Goal: Transaction & Acquisition: Subscribe to service/newsletter

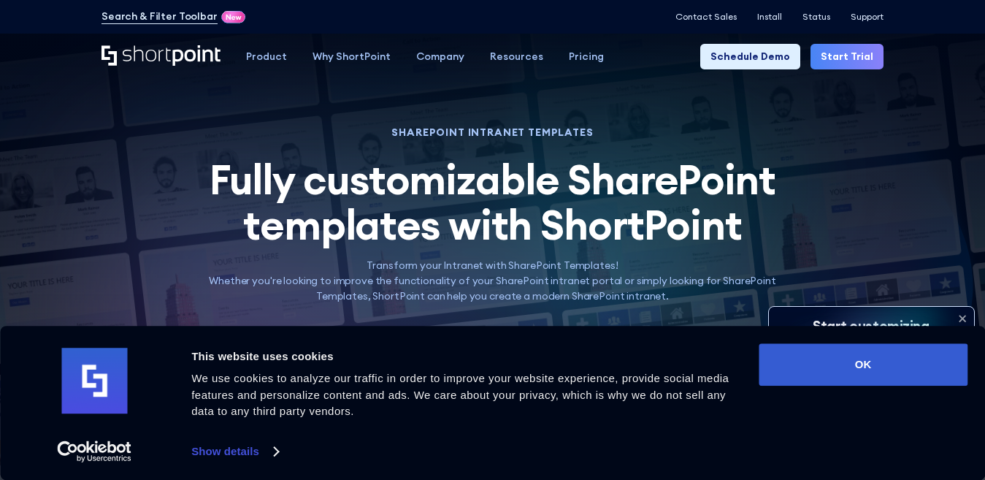
click at [959, 316] on icon at bounding box center [962, 318] width 23 height 23
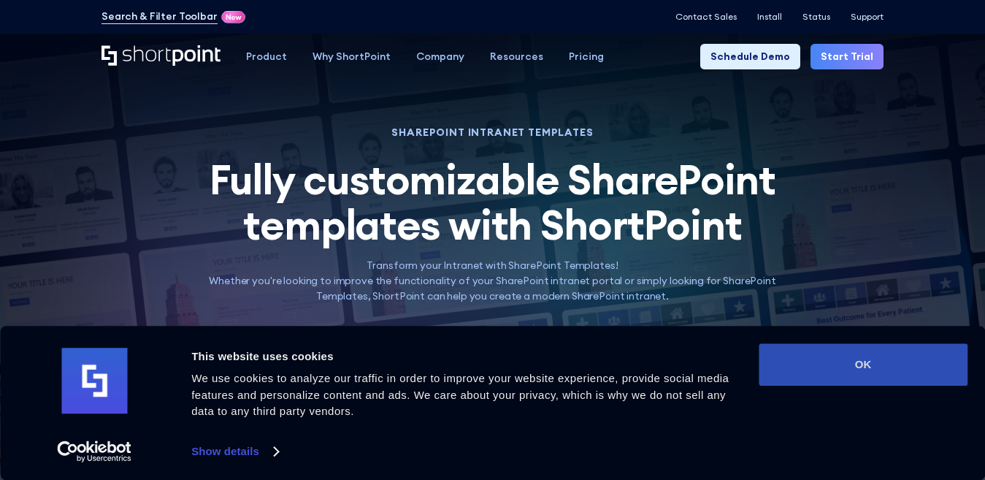
click at [910, 362] on button "OK" at bounding box center [863, 364] width 209 height 42
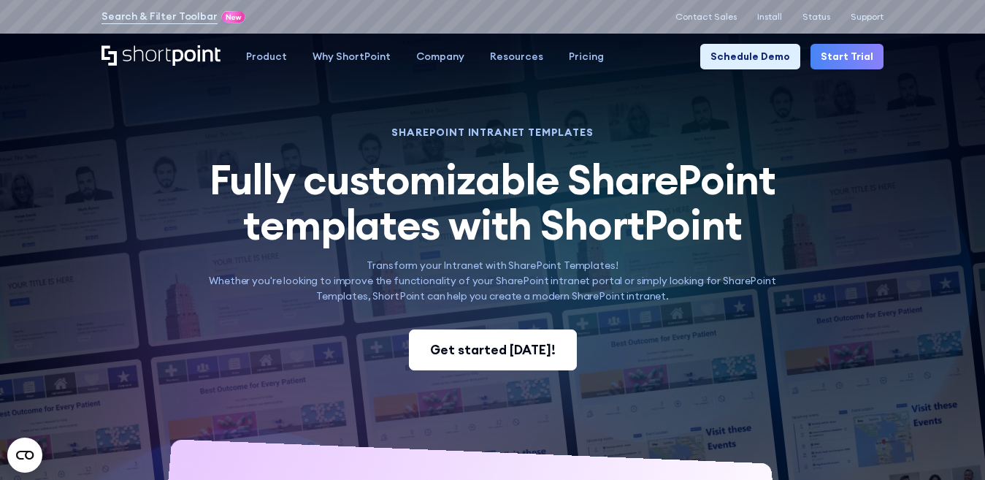
click at [524, 348] on div "Get started today!" at bounding box center [493, 349] width 126 height 19
